Goal: Information Seeking & Learning: Learn about a topic

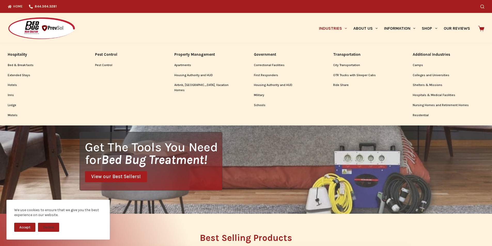
click at [315, 36] on link "Industries" at bounding box center [332, 28] width 34 height 31
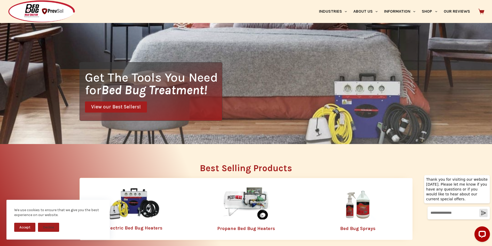
scroll to position [97, 0]
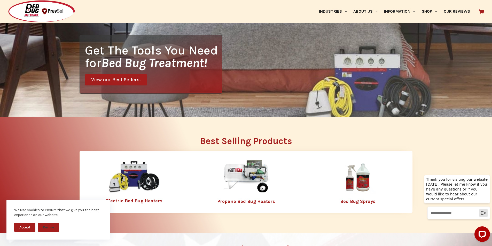
click at [480, 10] on icon at bounding box center [481, 12] width 6 height 6
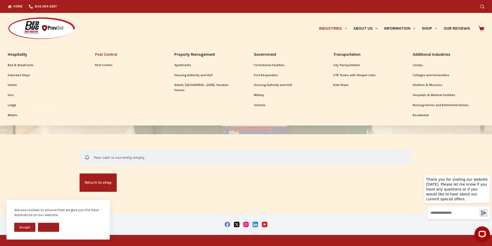
click at [150, 79] on li "Pest Control Pest Control" at bounding box center [126, 85] width 79 height 82
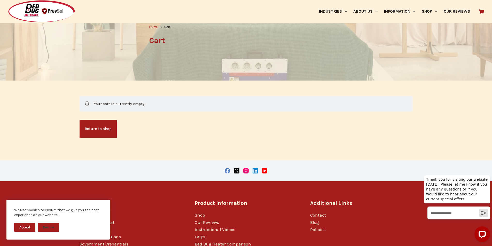
scroll to position [75, 0]
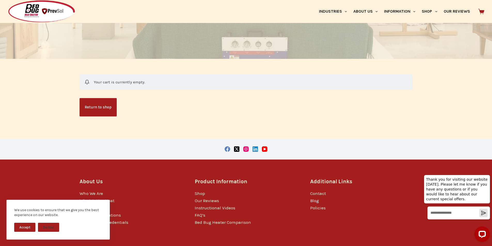
click at [311, 199] on link "Blog" at bounding box center [314, 200] width 9 height 5
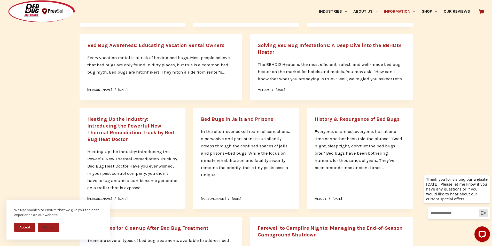
scroll to position [484, 0]
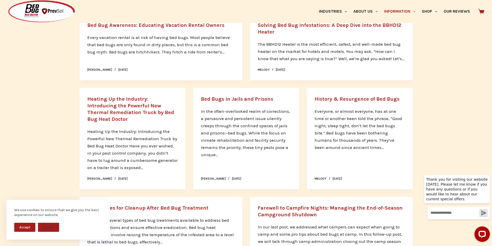
click at [101, 22] on div at bounding box center [102, 11] width 188 height 23
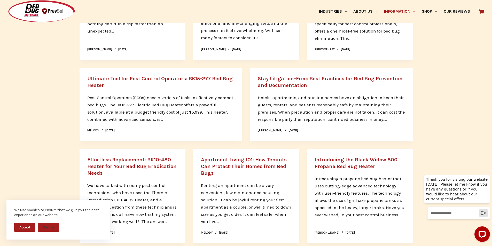
scroll to position [237, 0]
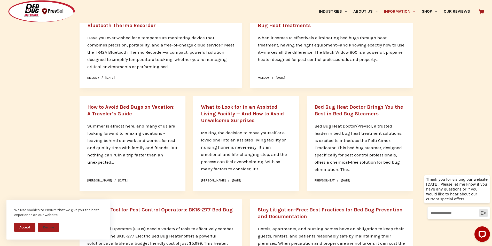
scroll to position [108, 0]
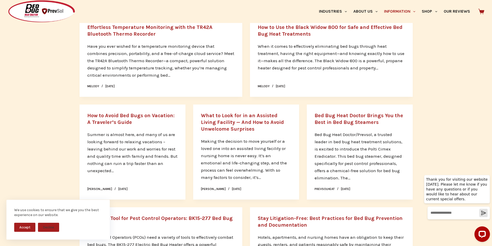
click at [287, 25] on link "How to Use the Black Widow 800 for Safe and Effective Bed Bug Heat Treatments" at bounding box center [330, 30] width 145 height 13
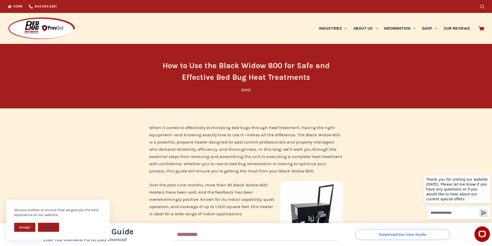
click at [361, 230] on button "Download Our User Guide" at bounding box center [402, 234] width 95 height 11
